Goal: Task Accomplishment & Management: Manage account settings

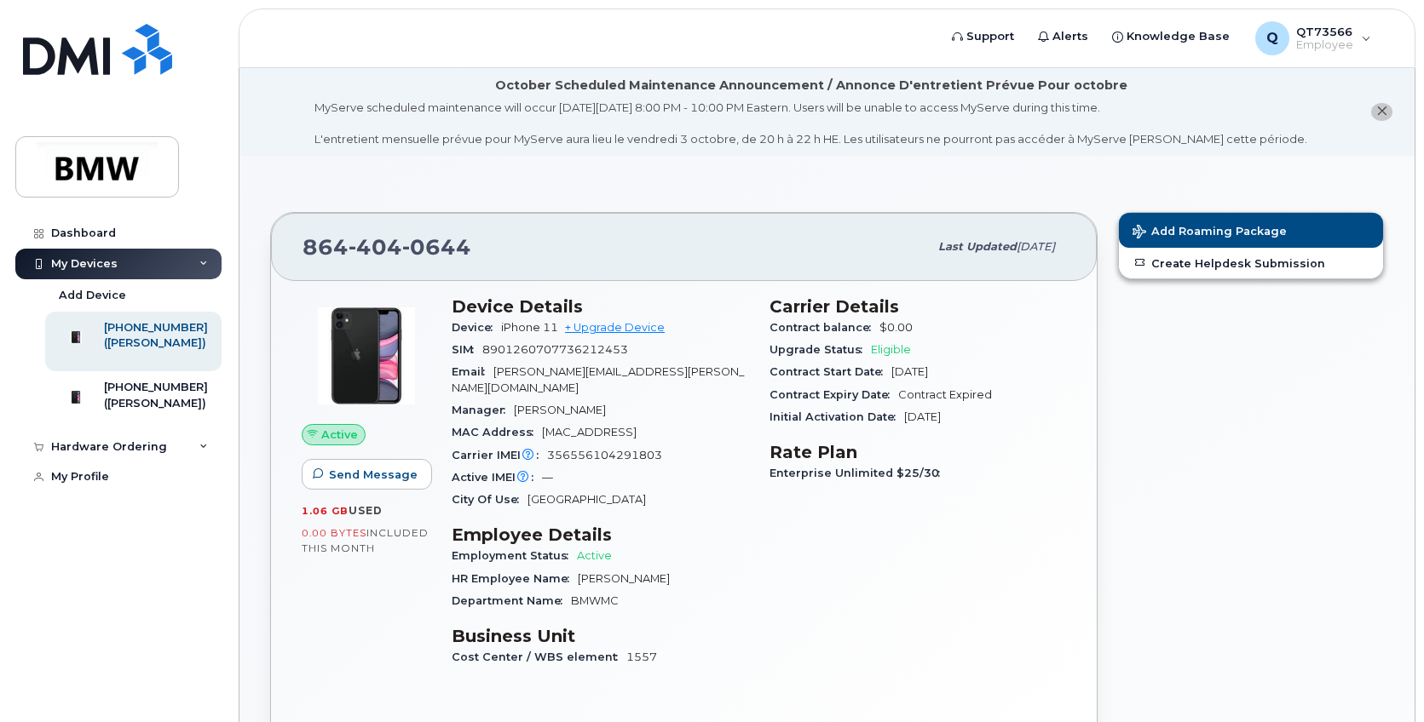
click at [391, 147] on div "MyServe scheduled maintenance will occur on Friday October 3rd, 8:00 PM - 10:00…" at bounding box center [810, 124] width 993 height 48
click at [54, 172] on img at bounding box center [97, 166] width 131 height 49
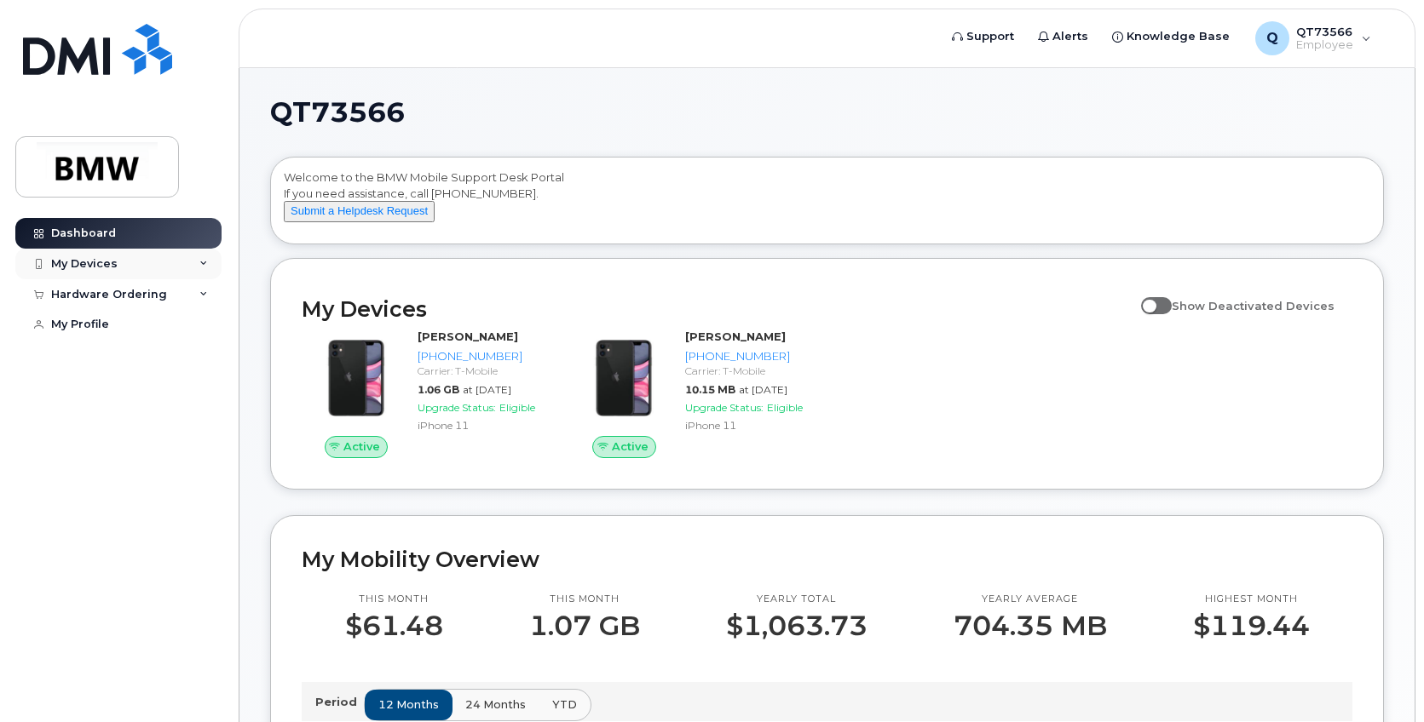
click at [117, 266] on div "My Devices" at bounding box center [118, 264] width 206 height 31
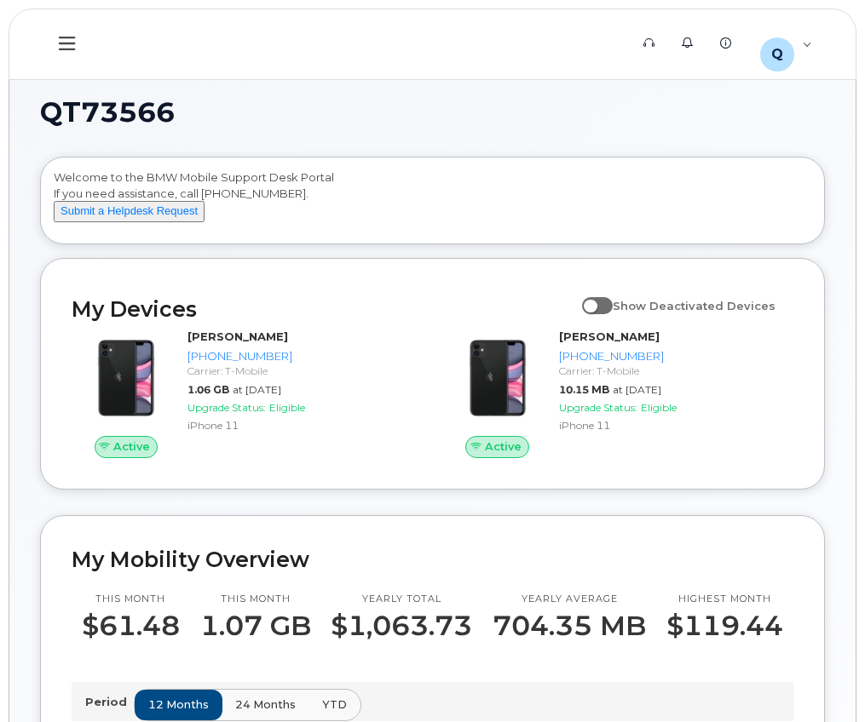
click at [440, 103] on h1 "QT73566" at bounding box center [428, 112] width 776 height 27
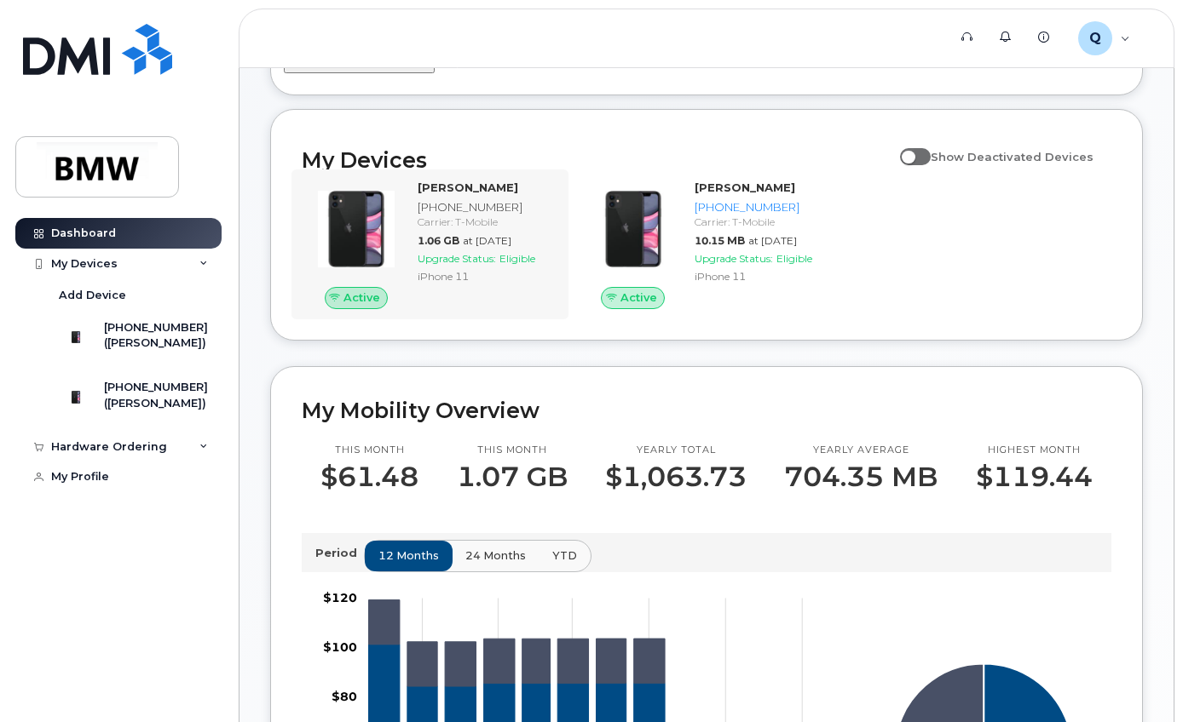
scroll to position [85, 0]
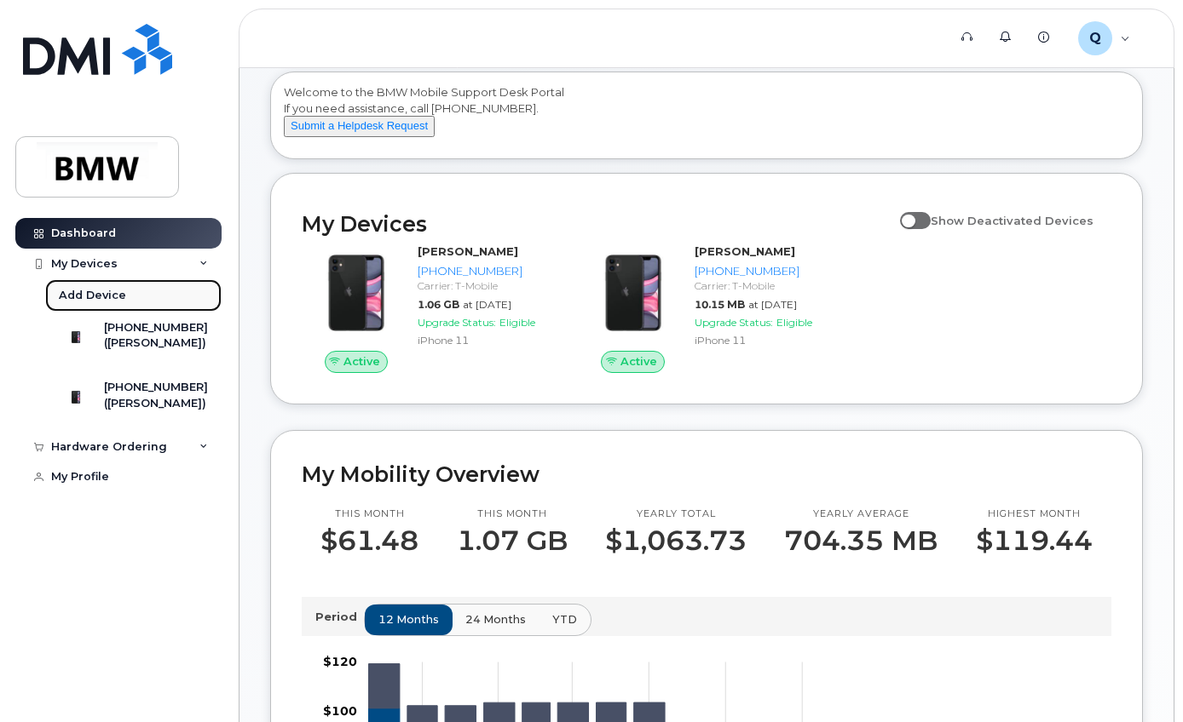
click at [88, 301] on div "Add Device" at bounding box center [92, 295] width 67 height 15
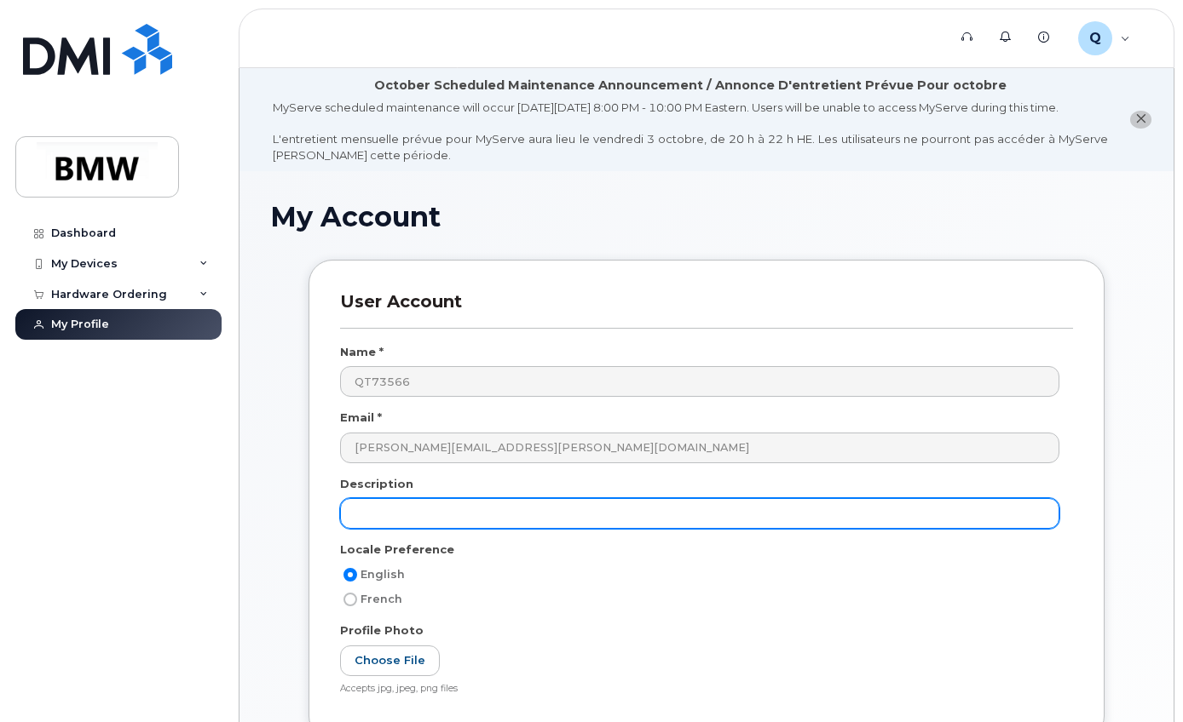
click at [462, 527] on input "text" at bounding box center [699, 513] width 719 height 31
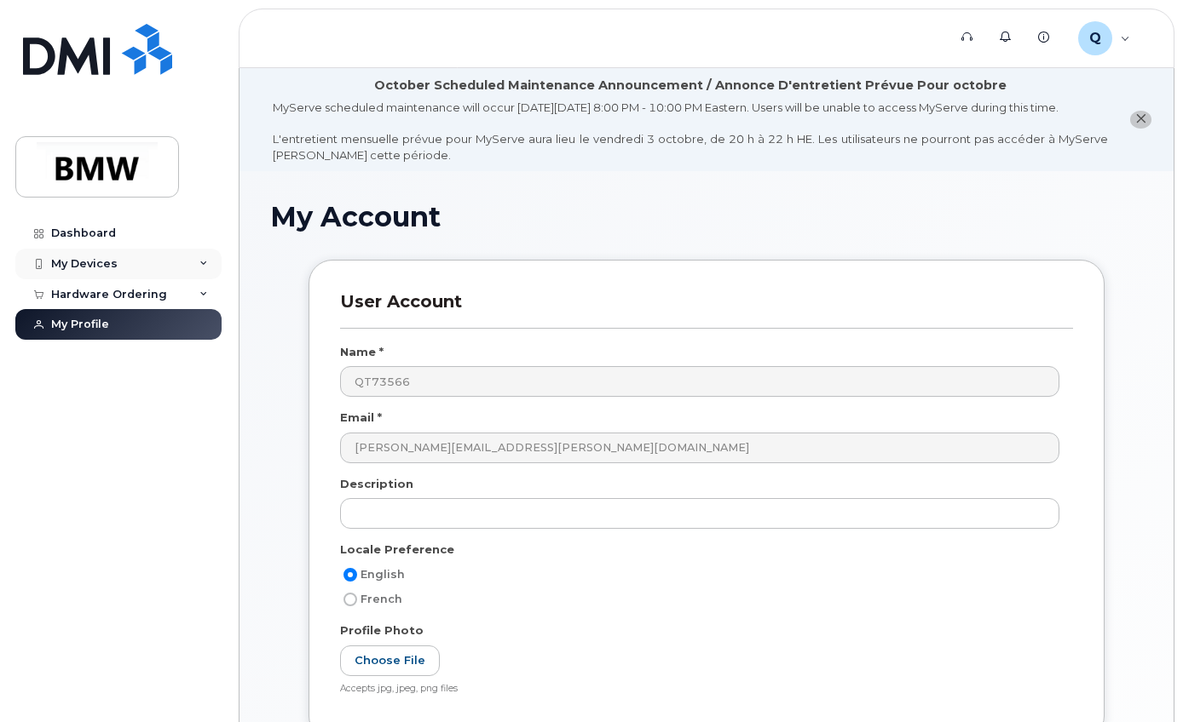
click at [199, 256] on div "My Devices" at bounding box center [118, 264] width 206 height 31
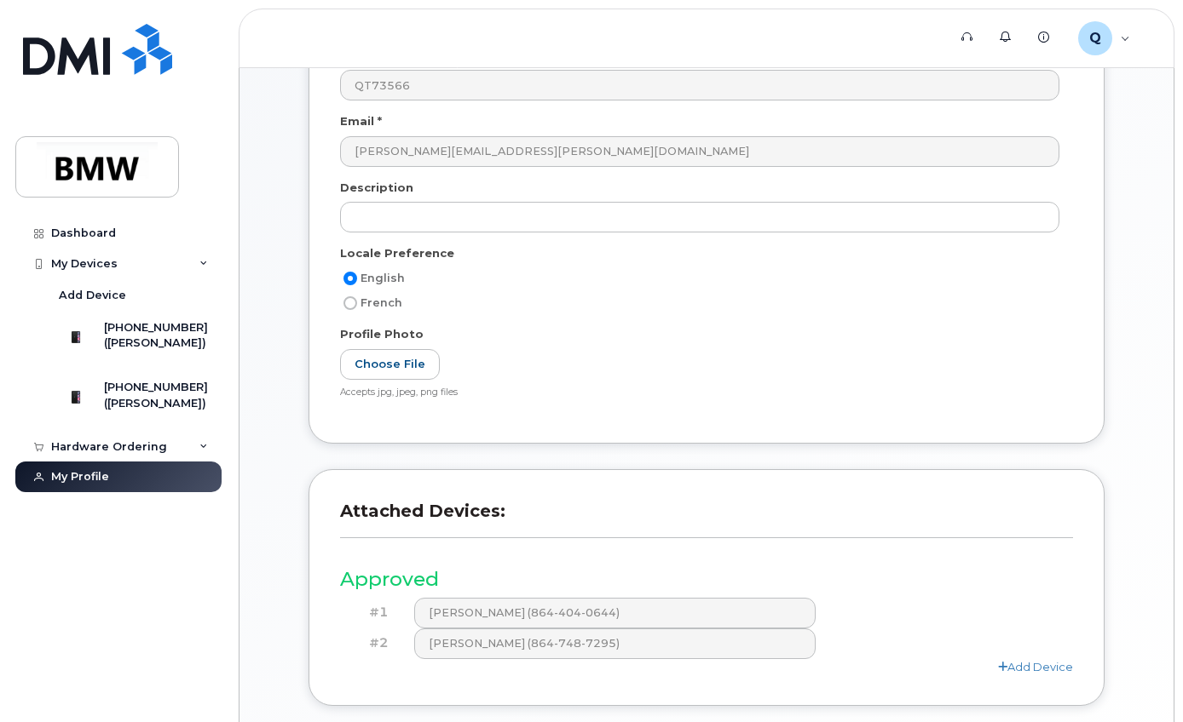
scroll to position [440, 0]
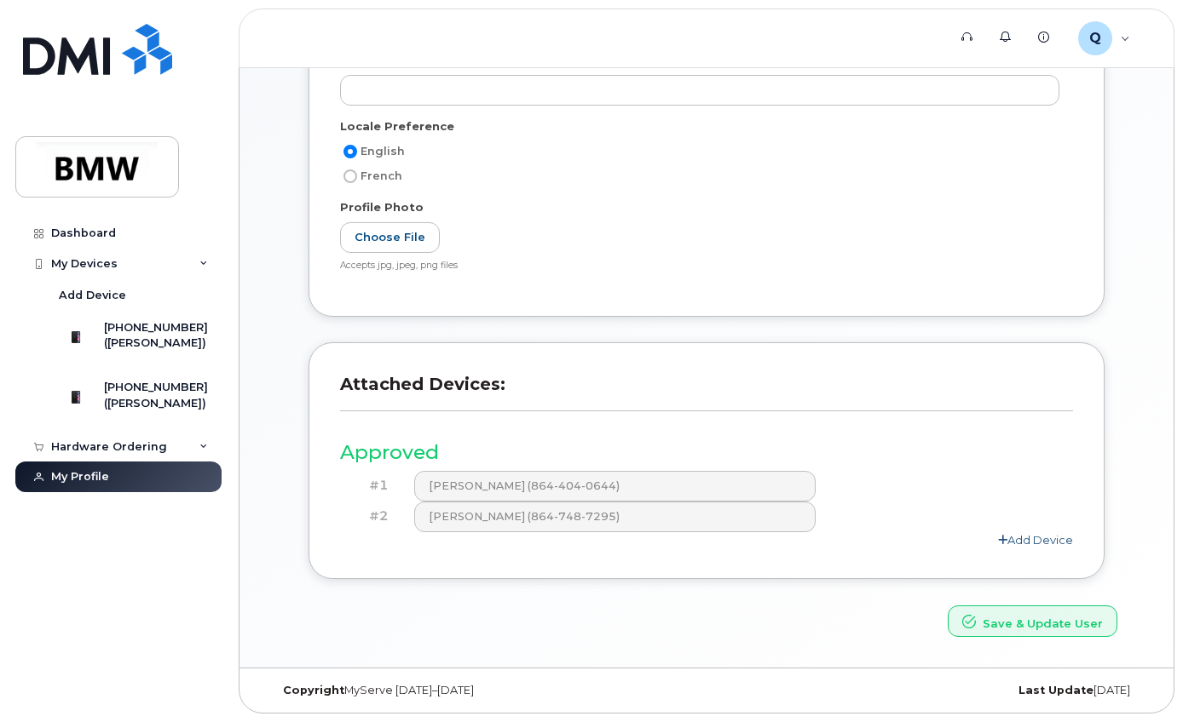
click at [1042, 542] on link "Add Device" at bounding box center [1035, 540] width 75 height 14
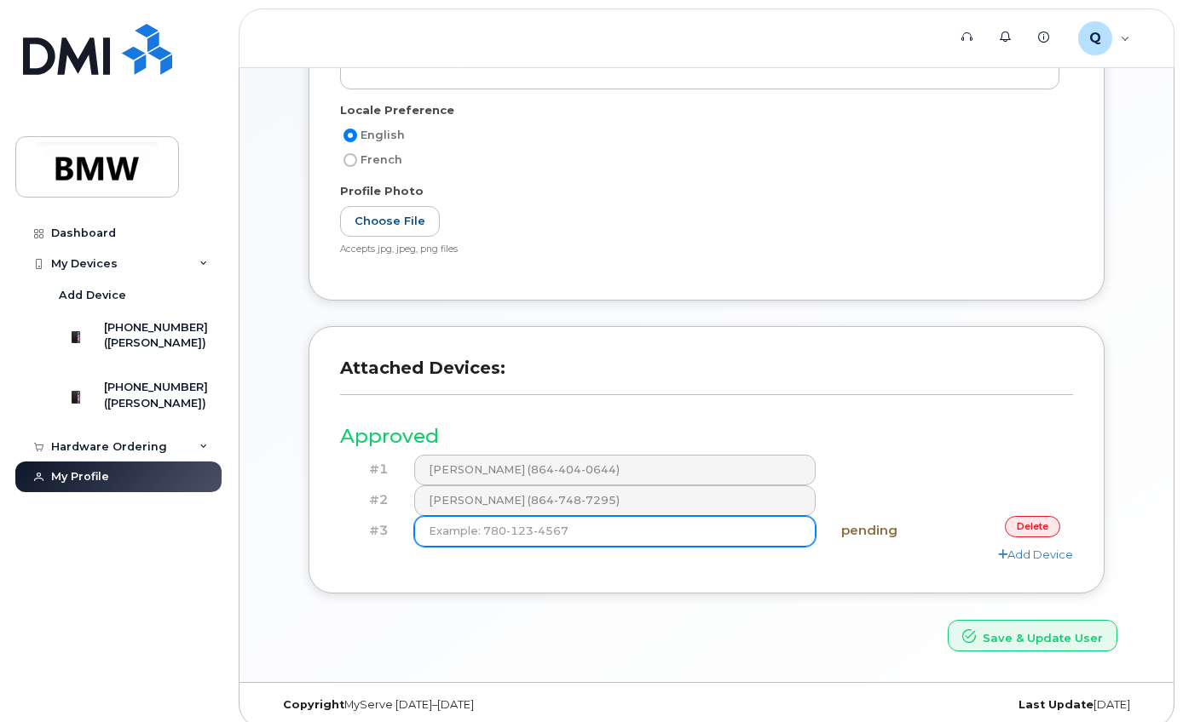
click at [633, 547] on input at bounding box center [615, 531] width 402 height 31
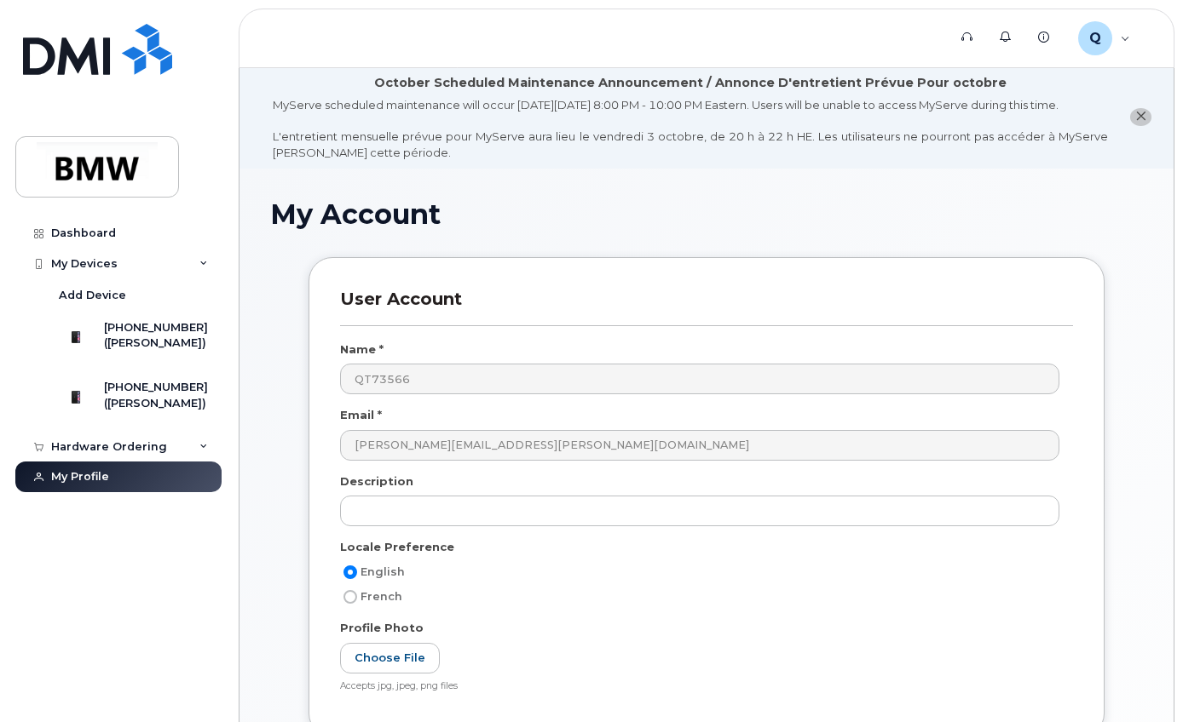
scroll to position [0, 0]
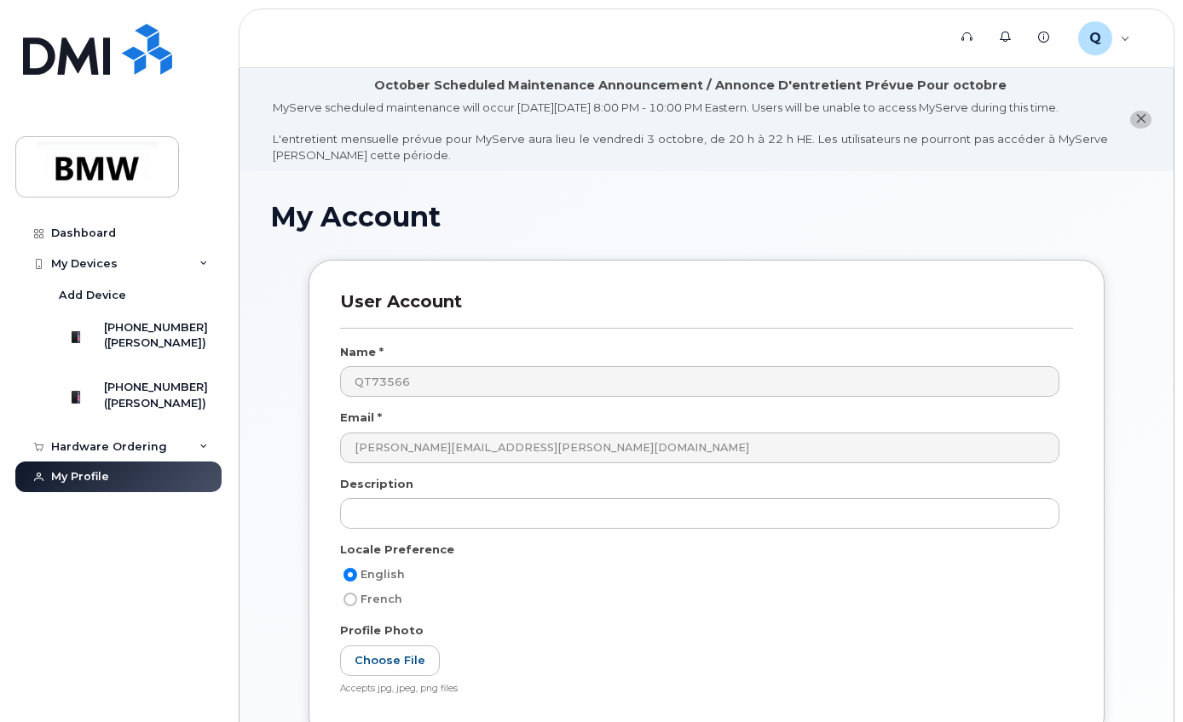
drag, startPoint x: 600, startPoint y: 230, endPoint x: 610, endPoint y: 230, distance: 10.2
click at [601, 230] on h1 "My Account" at bounding box center [706, 217] width 872 height 30
click at [905, 232] on h1 "My Account" at bounding box center [706, 217] width 872 height 30
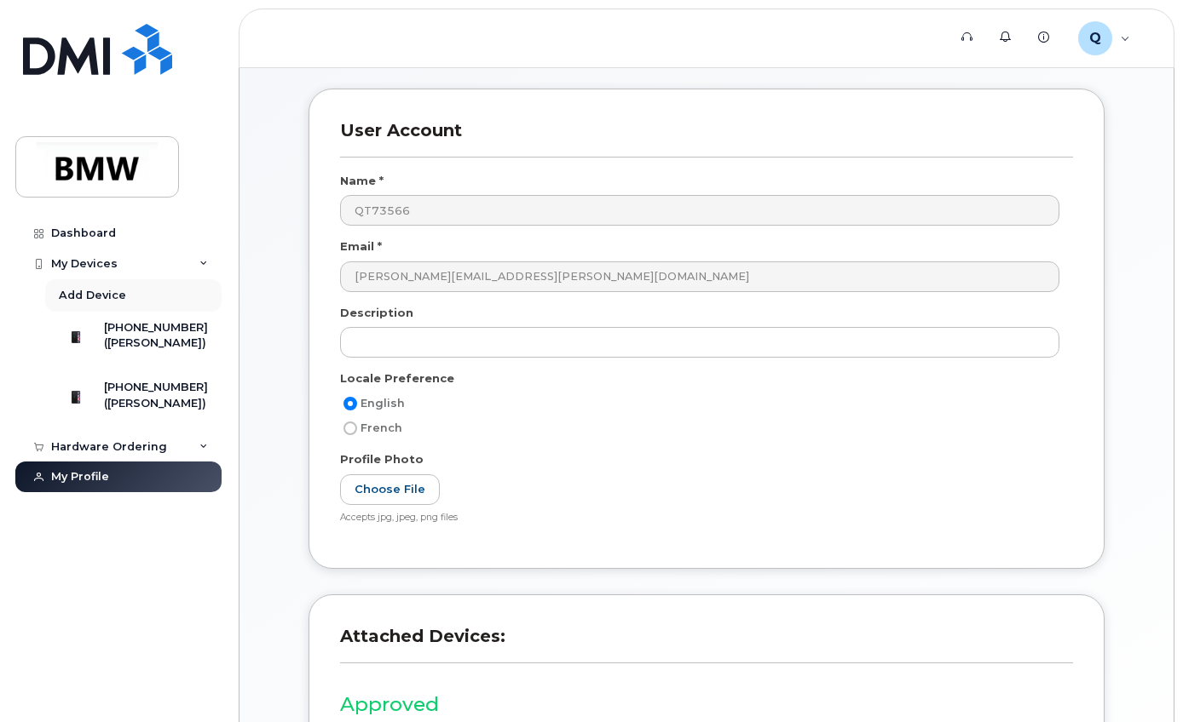
scroll to position [170, 0]
click at [95, 268] on div "My Devices" at bounding box center [84, 264] width 66 height 14
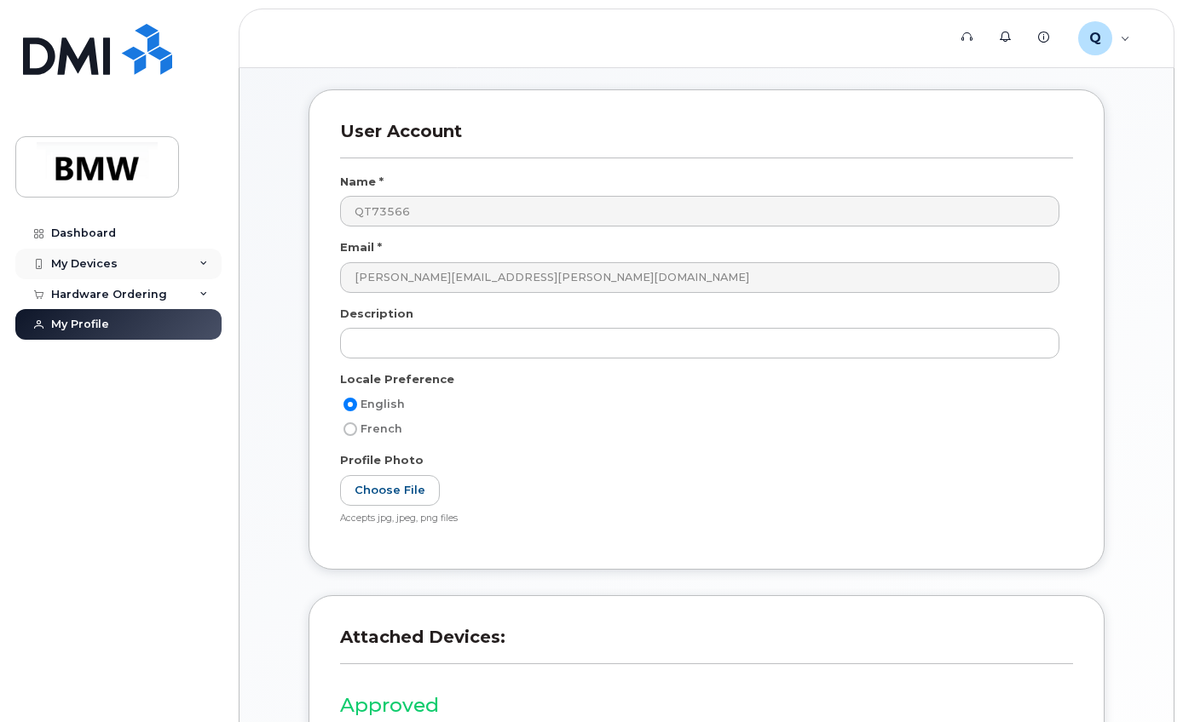
click at [95, 268] on div "My Devices" at bounding box center [84, 264] width 66 height 14
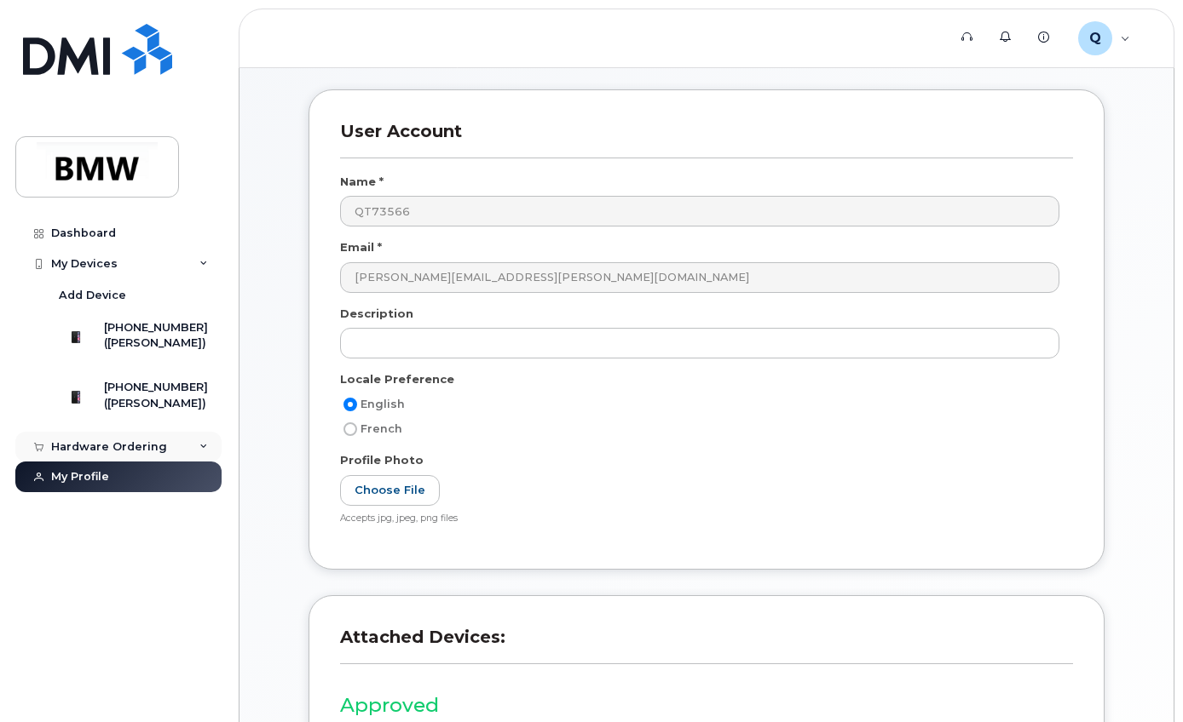
click at [197, 463] on div "Hardware Ordering" at bounding box center [118, 447] width 206 height 31
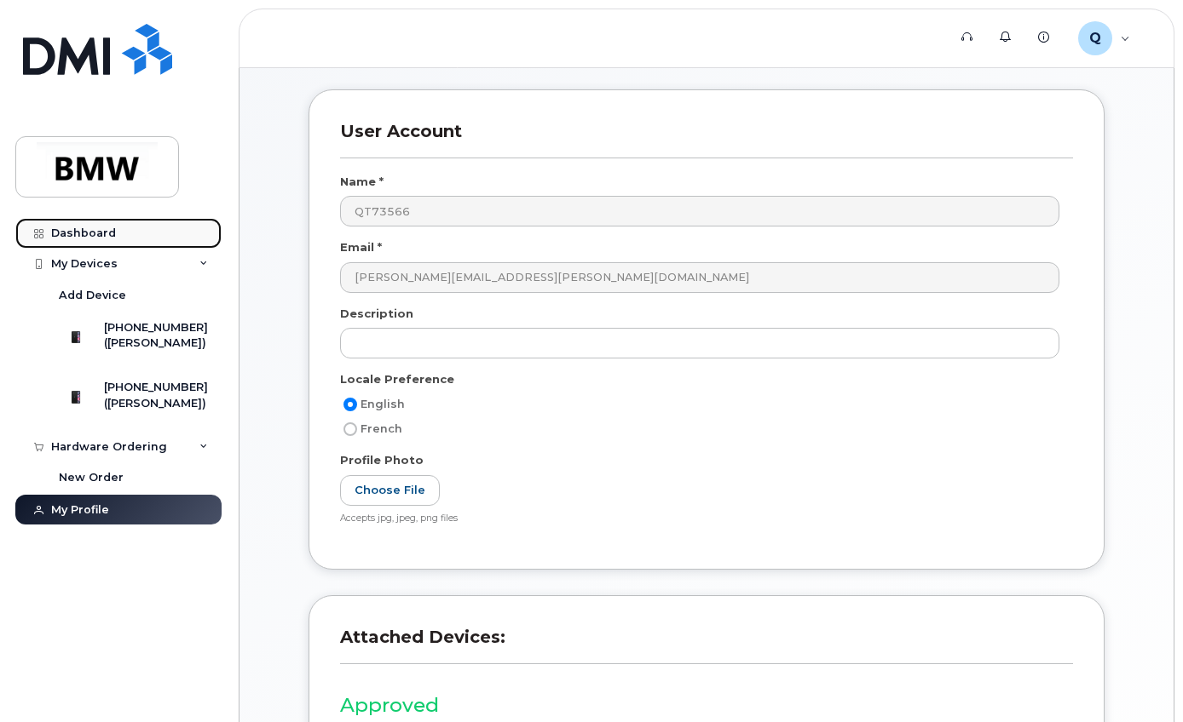
click at [72, 233] on div "Dashboard" at bounding box center [83, 234] width 65 height 14
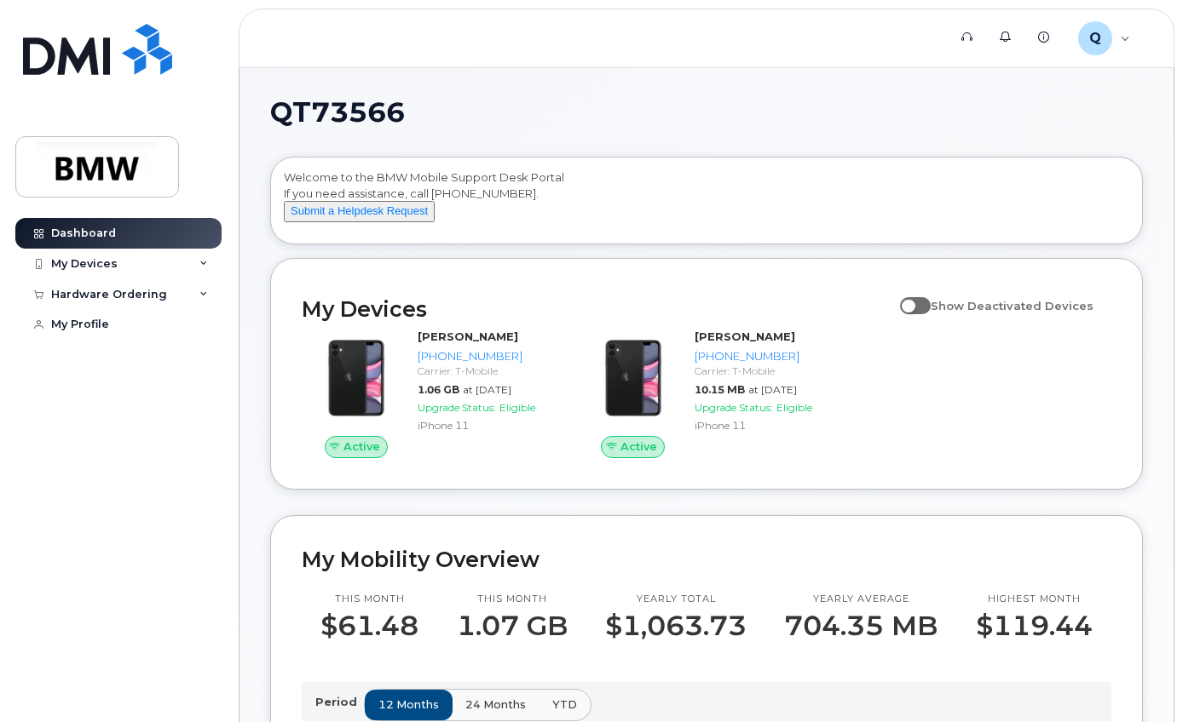
click at [926, 314] on span at bounding box center [915, 305] width 31 height 17
click at [913, 303] on input "Show Deactivated Devices" at bounding box center [907, 297] width 14 height 14
checkbox input "true"
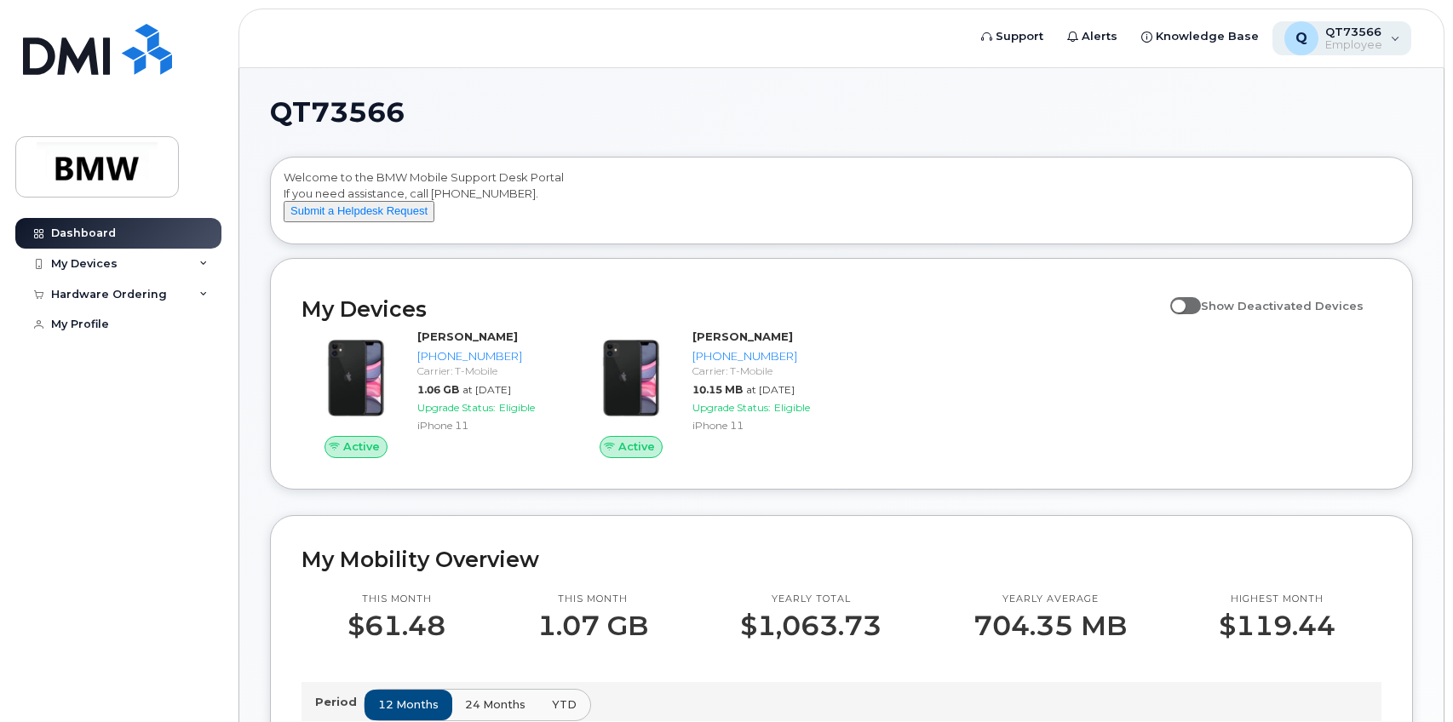
click at [1388, 45] on div "Q QT73566 Employee" at bounding box center [1343, 38] width 140 height 34
click at [1164, 112] on h1 "QT73566" at bounding box center [837, 112] width 1135 height 27
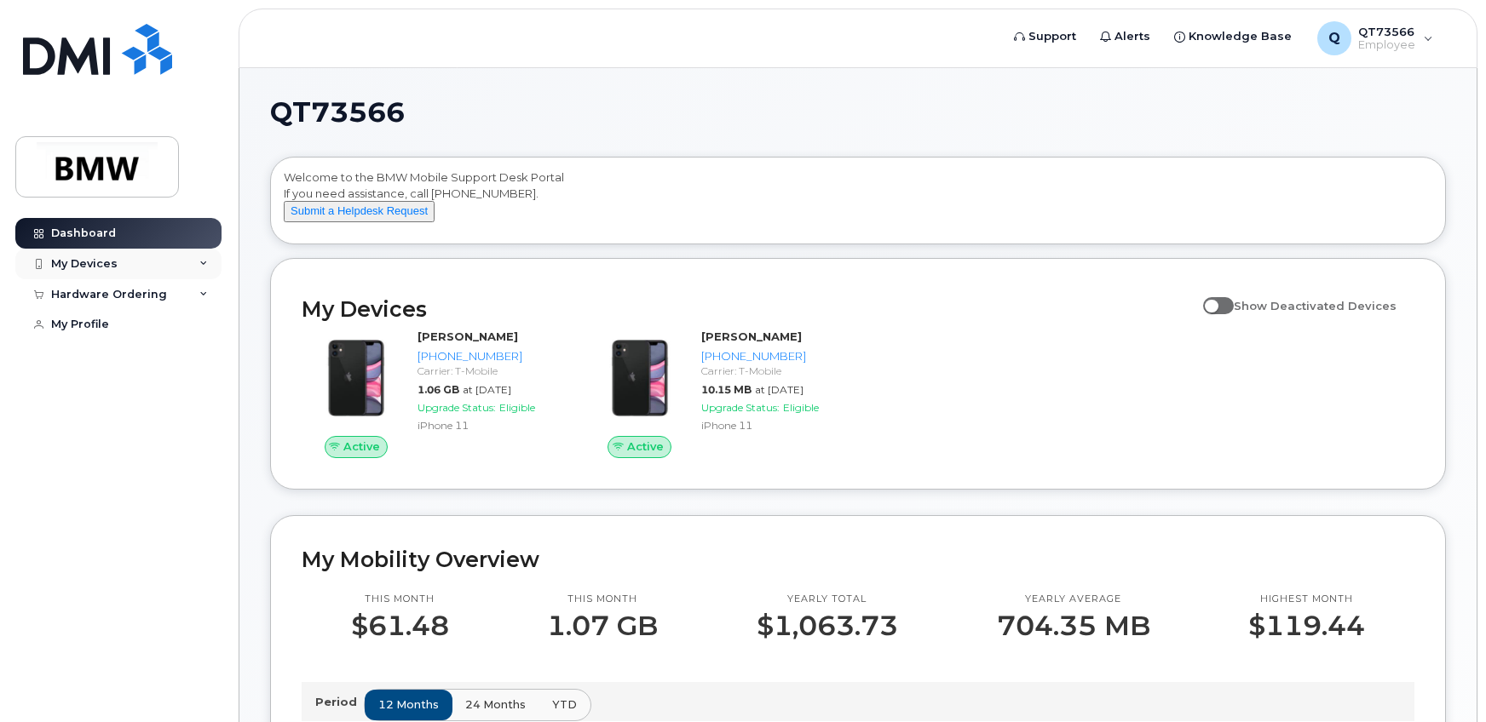
click at [106, 265] on div "My Devices" at bounding box center [84, 264] width 66 height 14
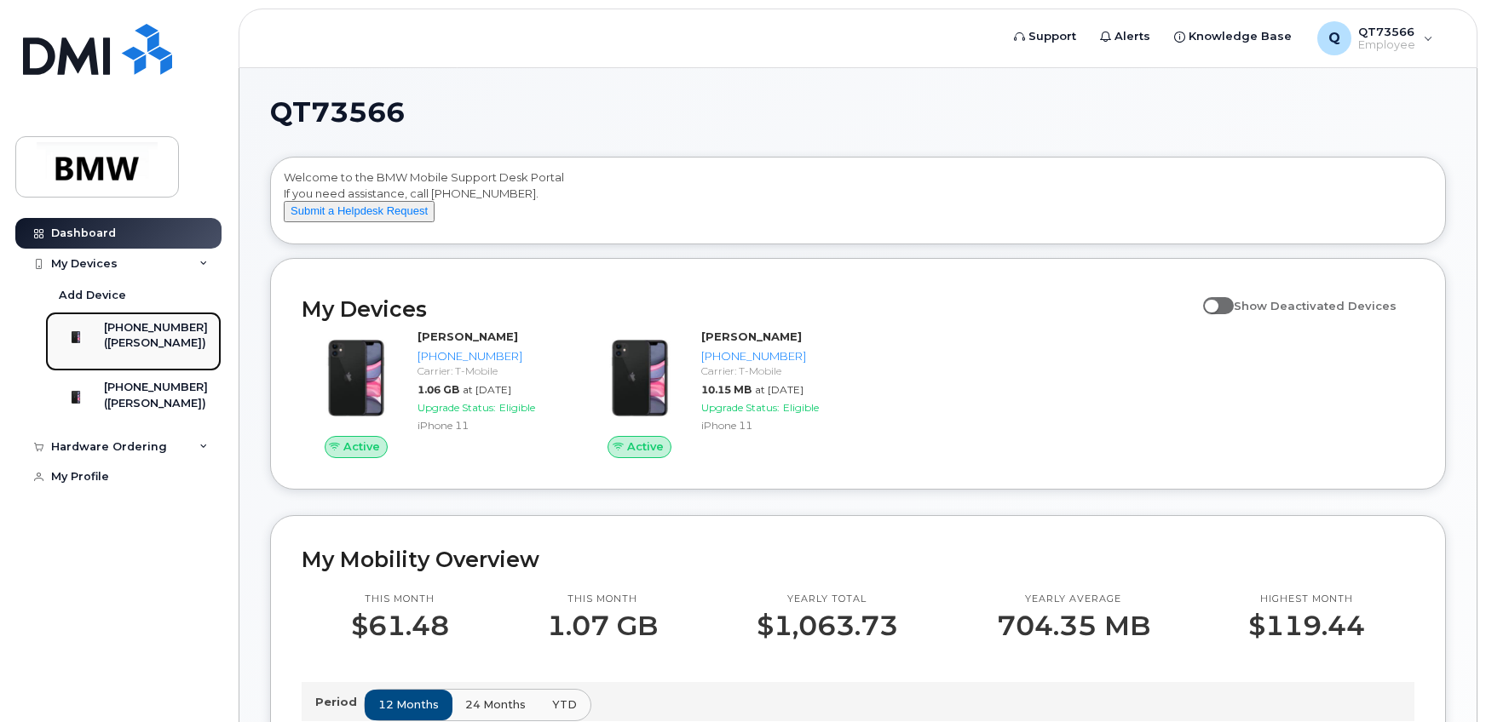
click at [124, 337] on div "([PERSON_NAME])" at bounding box center [156, 343] width 104 height 15
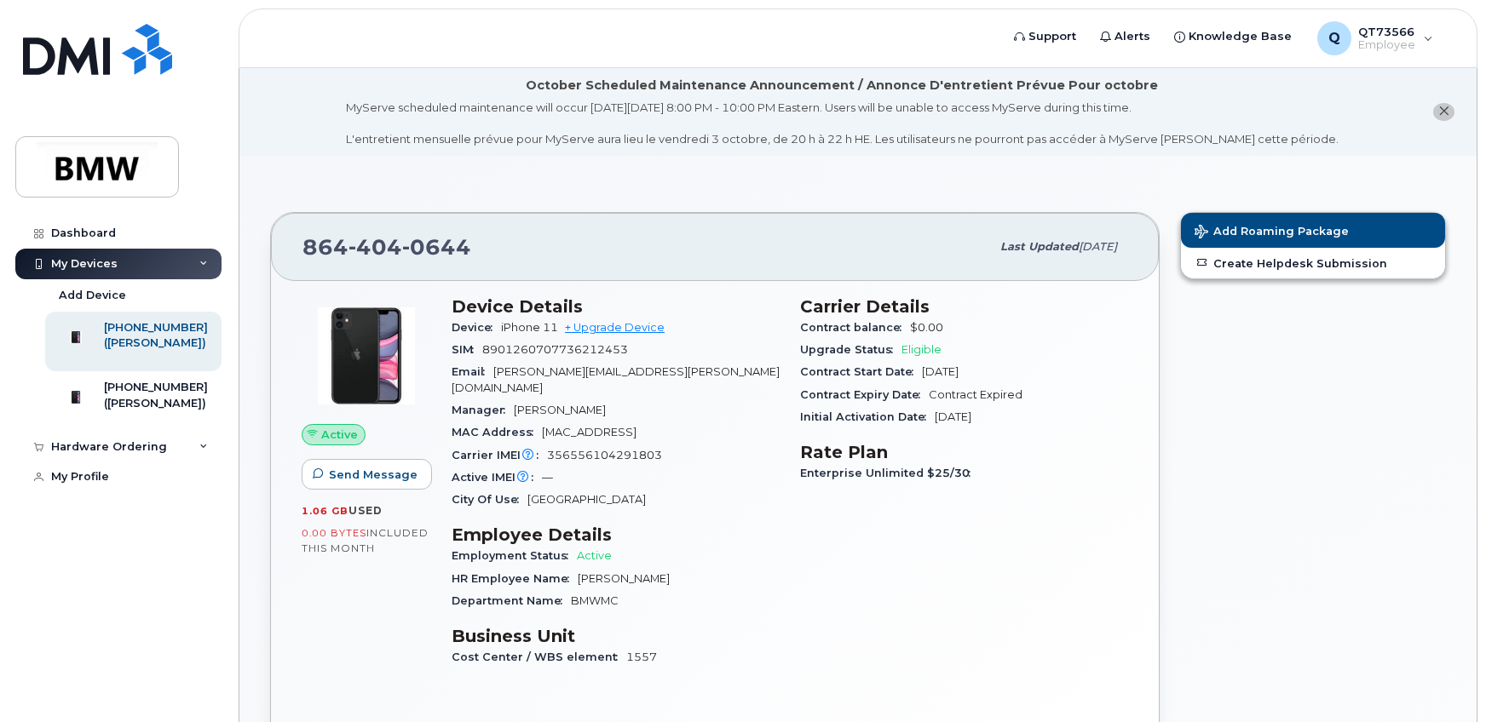
click at [1229, 495] on div "Add Roaming Package Create Helpdesk Submission" at bounding box center [1313, 486] width 286 height 569
